Goal: Information Seeking & Learning: Learn about a topic

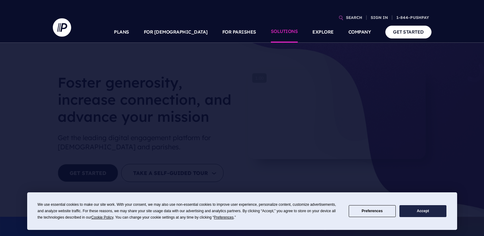
click at [274, 29] on link "SOLUTIONS" at bounding box center [284, 31] width 27 height 21
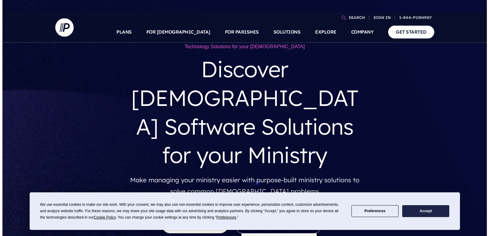
scroll to position [61, 0]
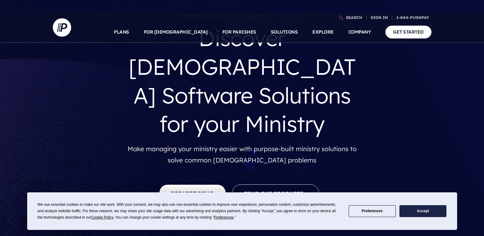
click at [363, 213] on button "Preferences" at bounding box center [372, 211] width 47 height 12
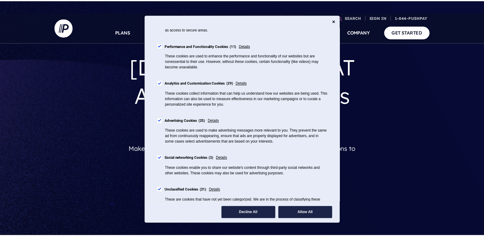
scroll to position [92, 0]
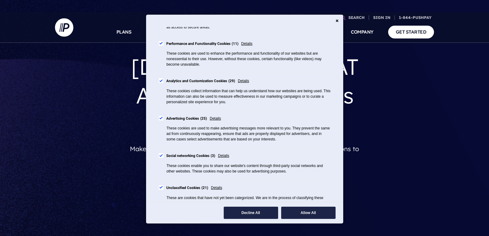
click at [267, 216] on button "Decline All" at bounding box center [251, 213] width 54 height 12
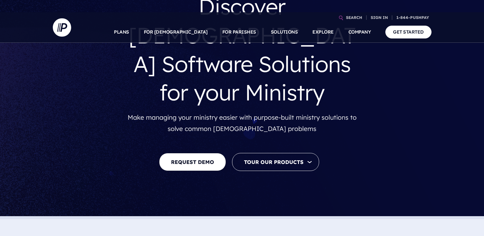
scroll to position [122, 0]
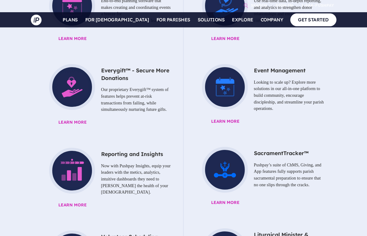
scroll to position [734, 0]
